Goal: Information Seeking & Learning: Find specific fact

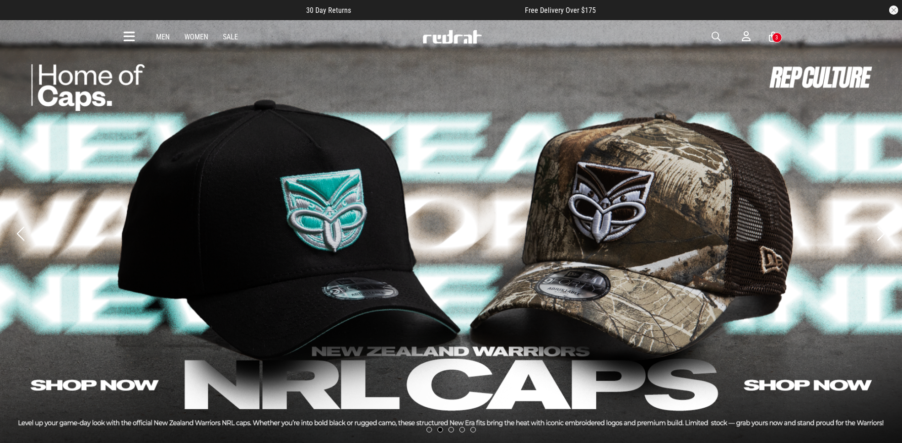
click at [717, 35] on span "button" at bounding box center [716, 36] width 9 height 11
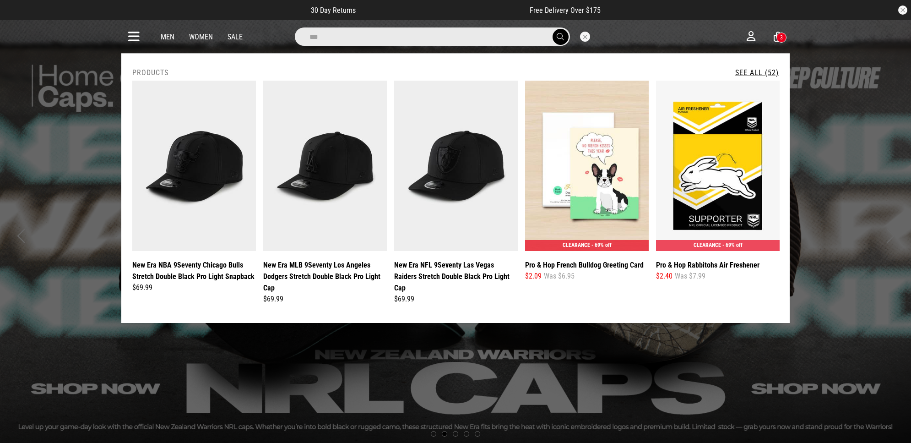
type input "***"
click at [553, 29] on button "submit" at bounding box center [561, 37] width 16 height 16
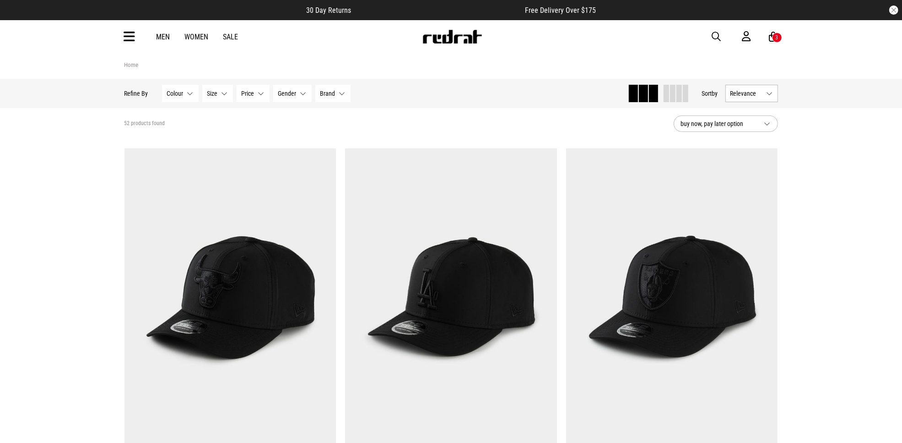
drag, startPoint x: 718, startPoint y: 36, endPoint x: 701, endPoint y: 39, distance: 16.9
click at [718, 36] on span "button" at bounding box center [716, 36] width 9 height 11
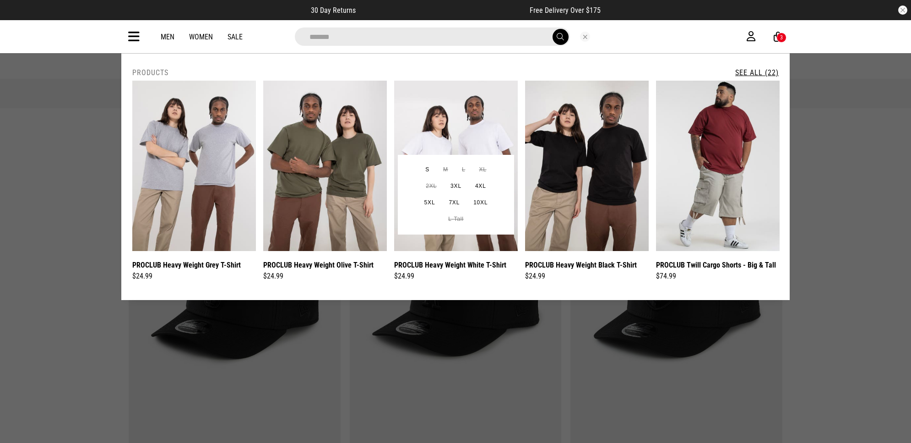
type input "*******"
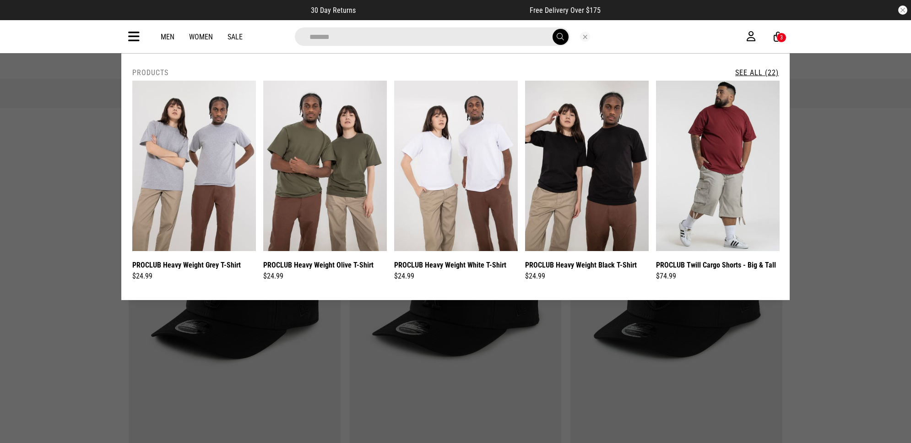
click at [586, 36] on button "Close search" at bounding box center [585, 37] width 10 height 10
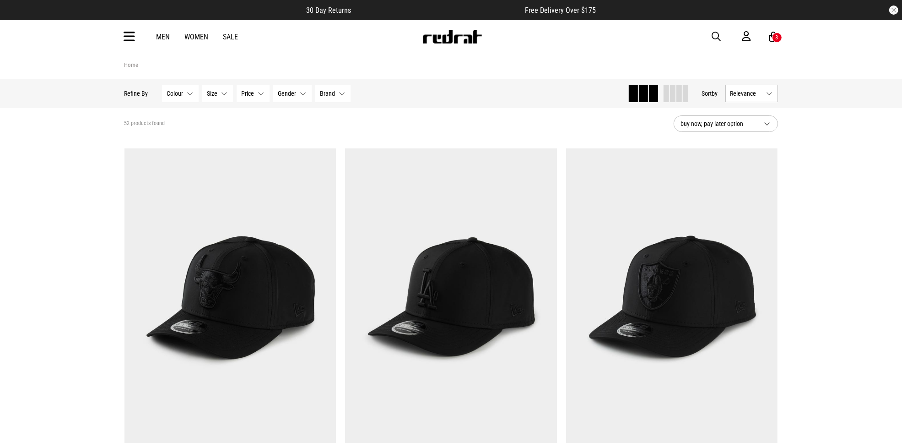
click at [456, 39] on img at bounding box center [452, 37] width 60 height 14
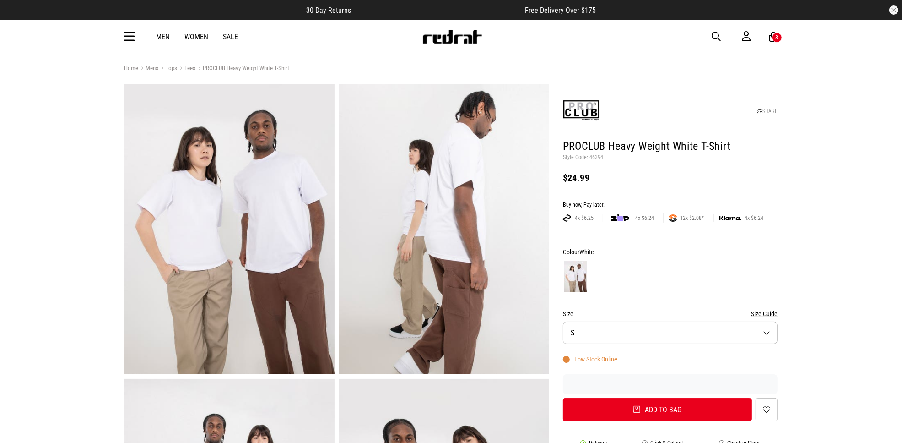
click at [595, 157] on p "Style Code: 46394" at bounding box center [670, 157] width 215 height 7
drag, startPoint x: 601, startPoint y: 158, endPoint x: 589, endPoint y: 156, distance: 11.7
click at [589, 156] on p "Style Code: 46394" at bounding box center [670, 157] width 215 height 7
copy p "46394"
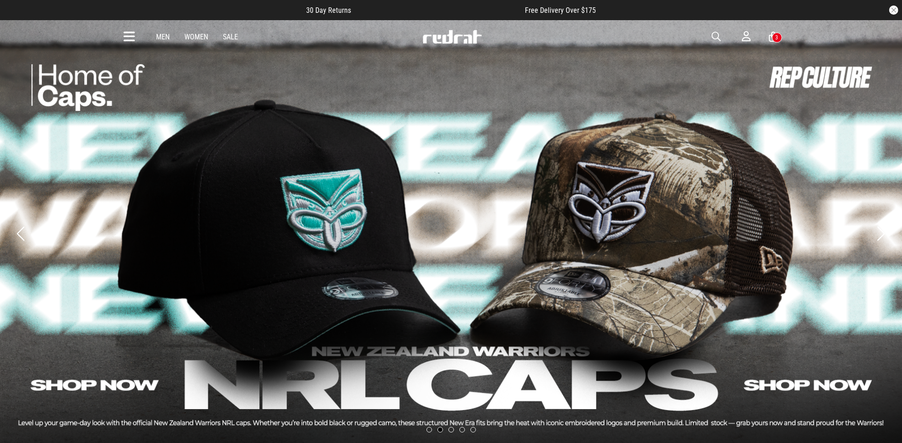
click at [717, 37] on span "button" at bounding box center [716, 36] width 9 height 11
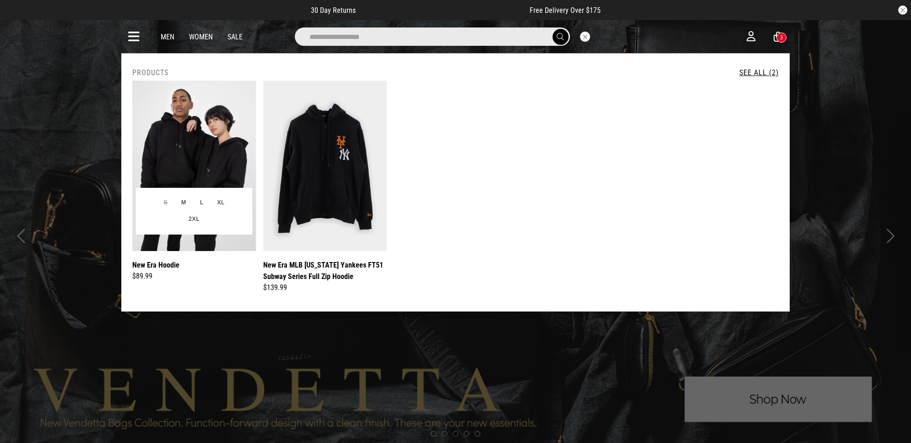
type input "**********"
click at [175, 161] on img at bounding box center [194, 166] width 124 height 170
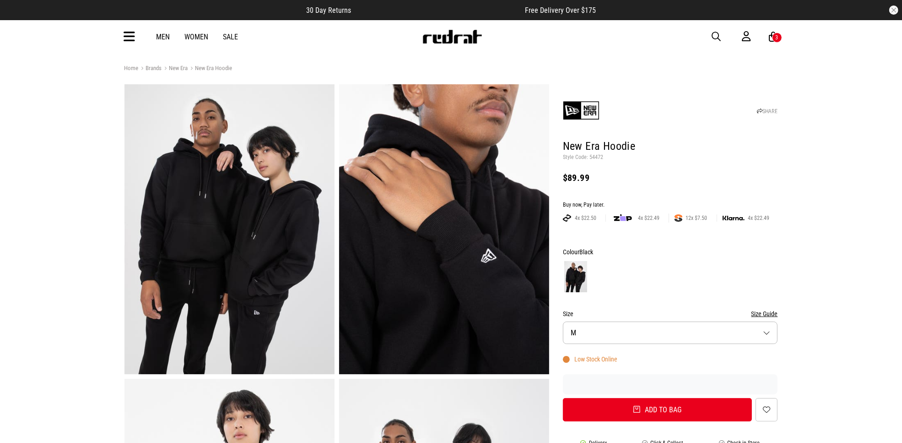
click at [717, 36] on span "button" at bounding box center [716, 36] width 9 height 11
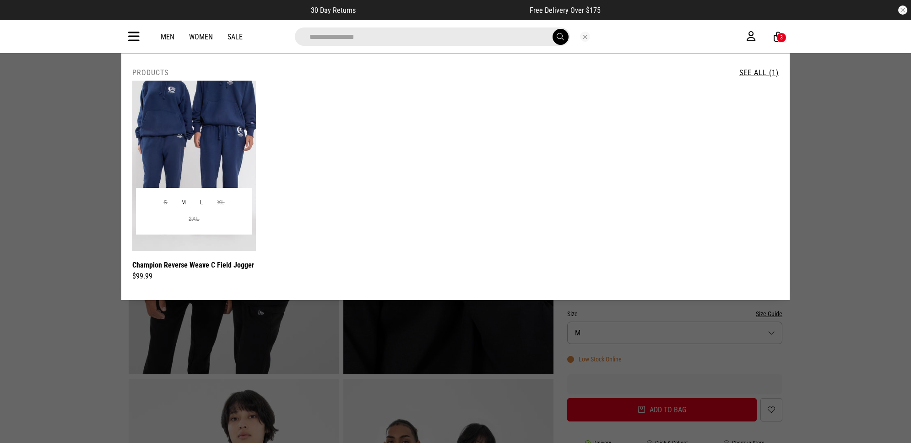
type input "**********"
click at [219, 127] on img at bounding box center [194, 166] width 124 height 170
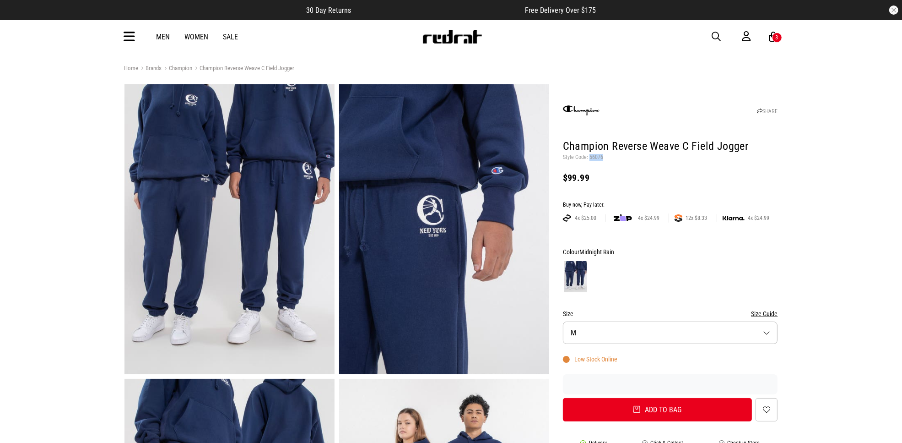
drag, startPoint x: 601, startPoint y: 156, endPoint x: 588, endPoint y: 157, distance: 12.4
click at [588, 157] on p "Style Code: 56076" at bounding box center [670, 157] width 215 height 7
copy p "56076"
